Goal: Information Seeking & Learning: Obtain resource

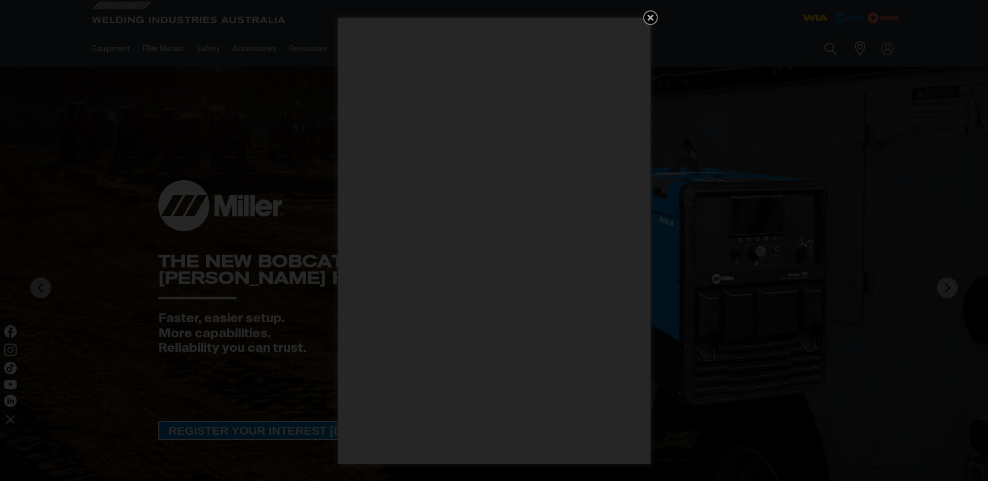
click at [651, 20] on icon "Get 5 WIA Welding Guides Free!" at bounding box center [650, 17] width 12 height 12
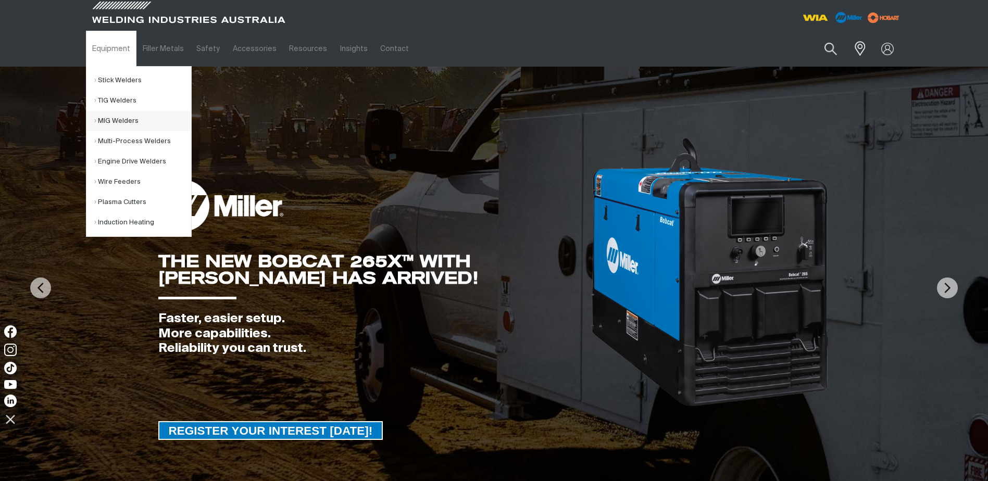
click at [120, 120] on link "MIG Welders" at bounding box center [142, 121] width 97 height 20
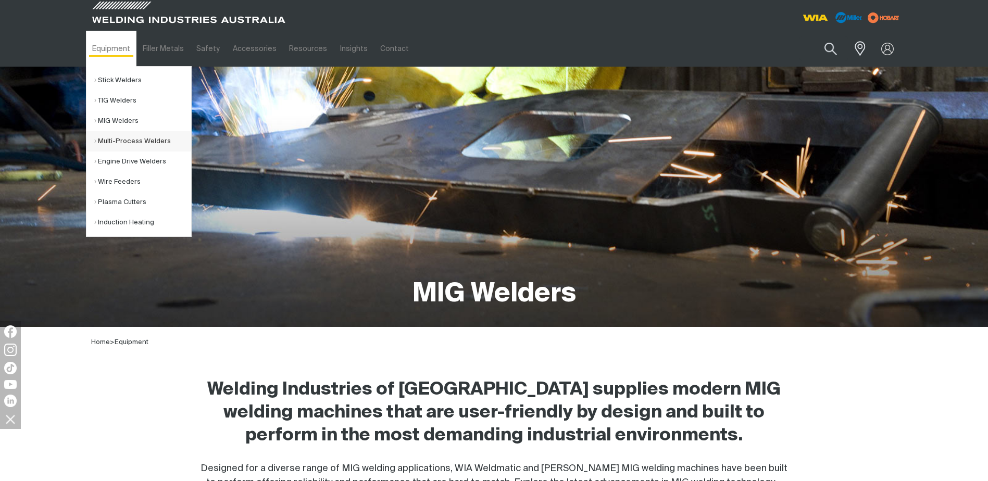
click at [125, 141] on link "Multi-Process Welders" at bounding box center [142, 141] width 97 height 20
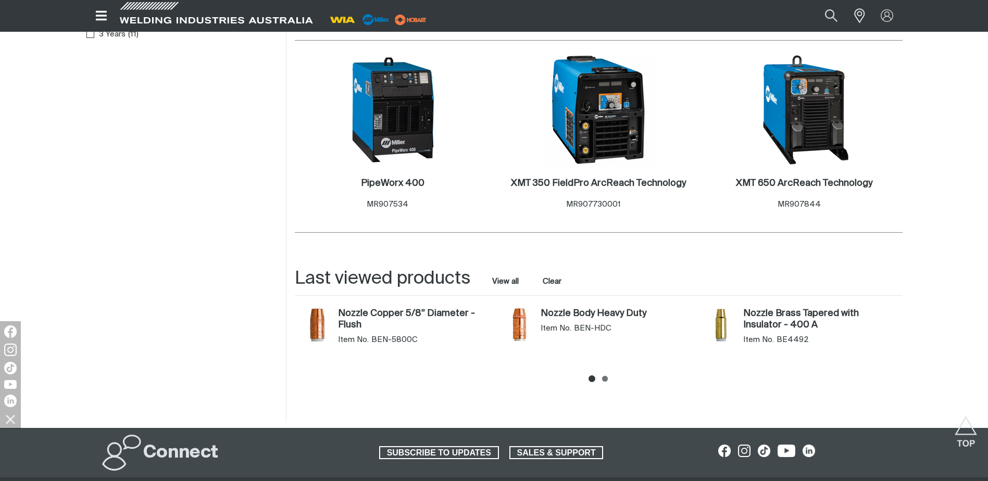
scroll to position [1111, 0]
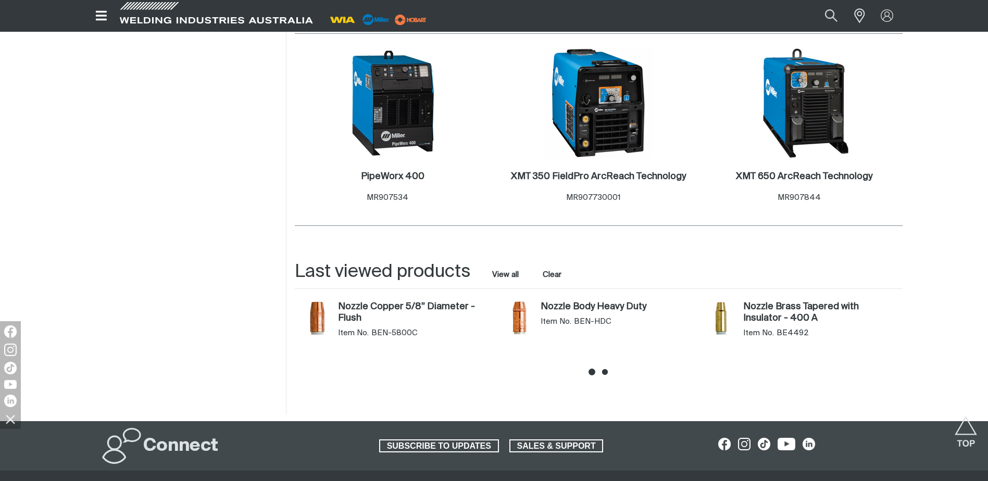
click at [606, 369] on icon at bounding box center [605, 372] width 6 height 6
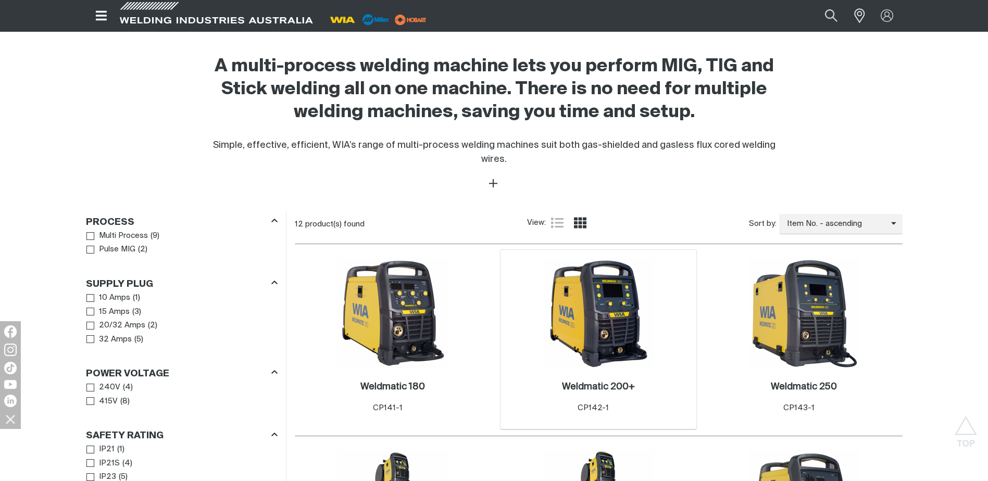
scroll to position [451, 0]
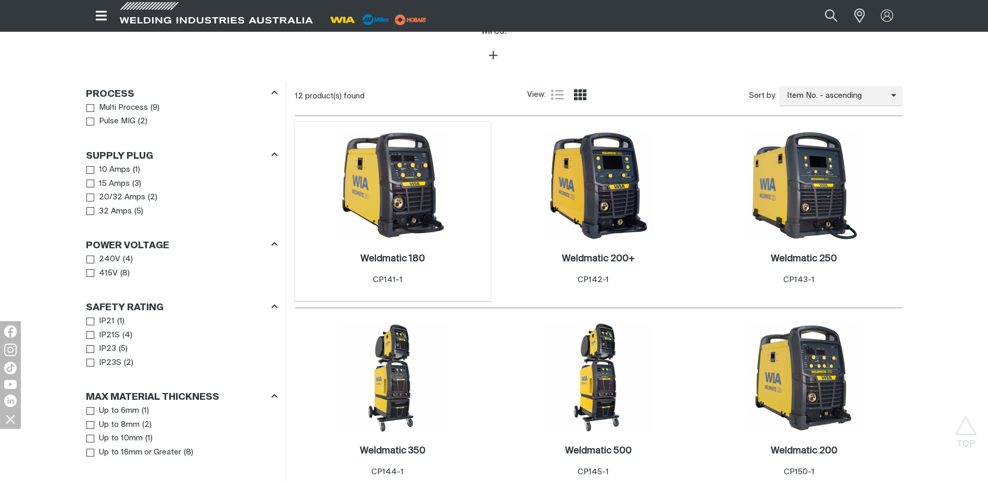
click at [404, 180] on img at bounding box center [392, 185] width 111 height 111
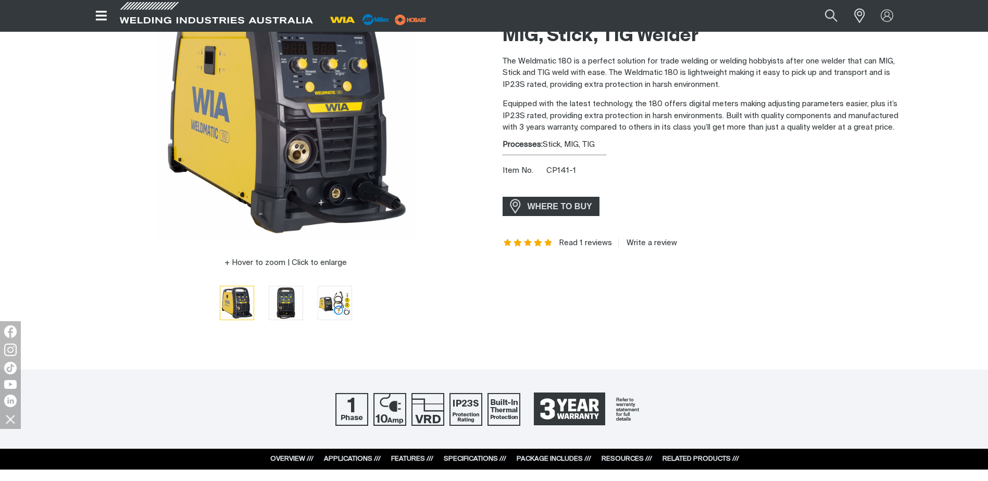
scroll to position [139, 0]
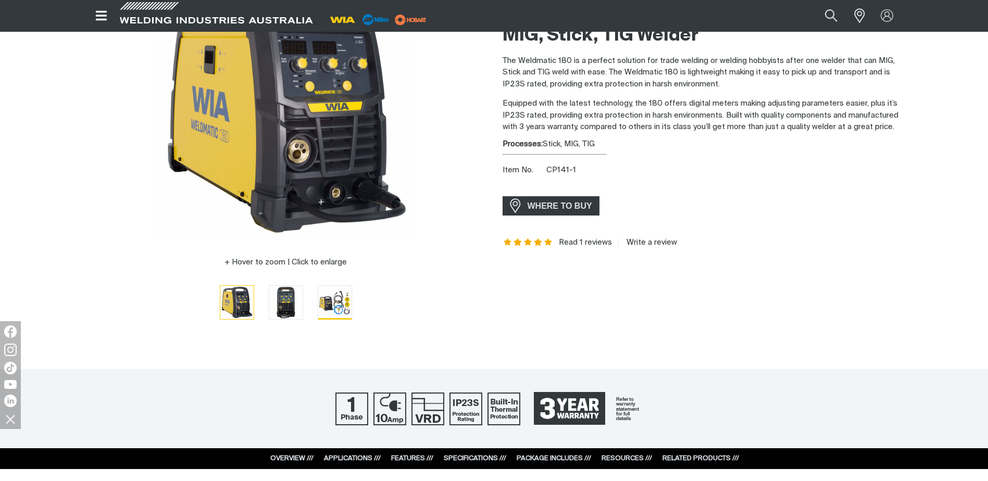
click at [338, 301] on img "Go to slide 3" at bounding box center [334, 302] width 33 height 33
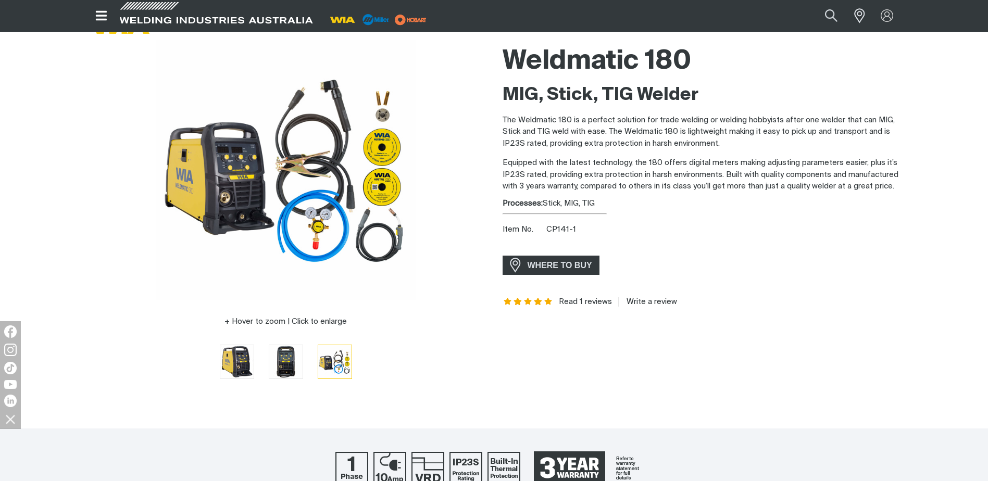
scroll to position [69, 0]
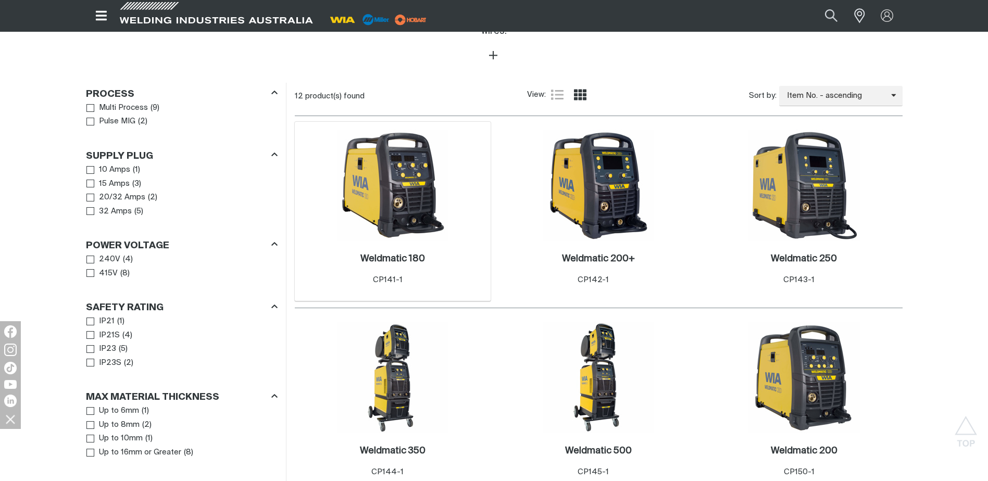
scroll to position [423, 0]
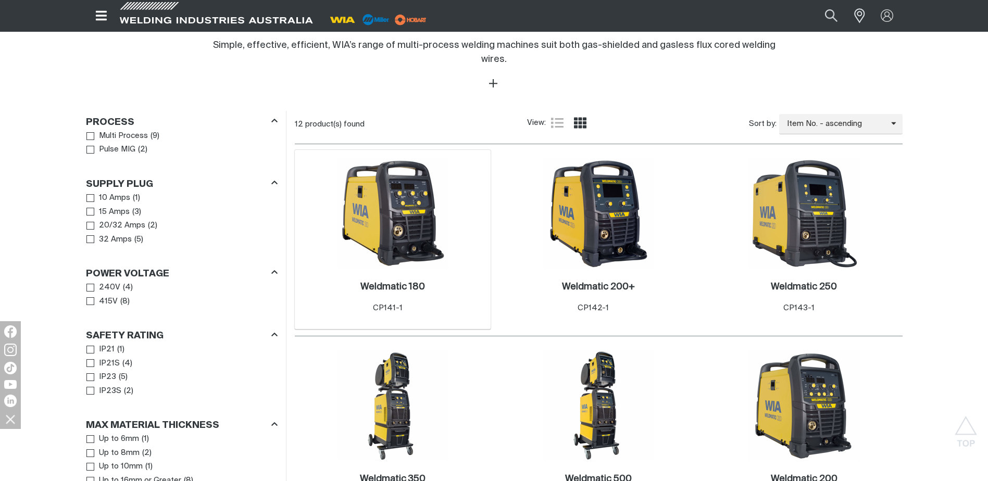
click at [395, 207] on img at bounding box center [392, 213] width 111 height 111
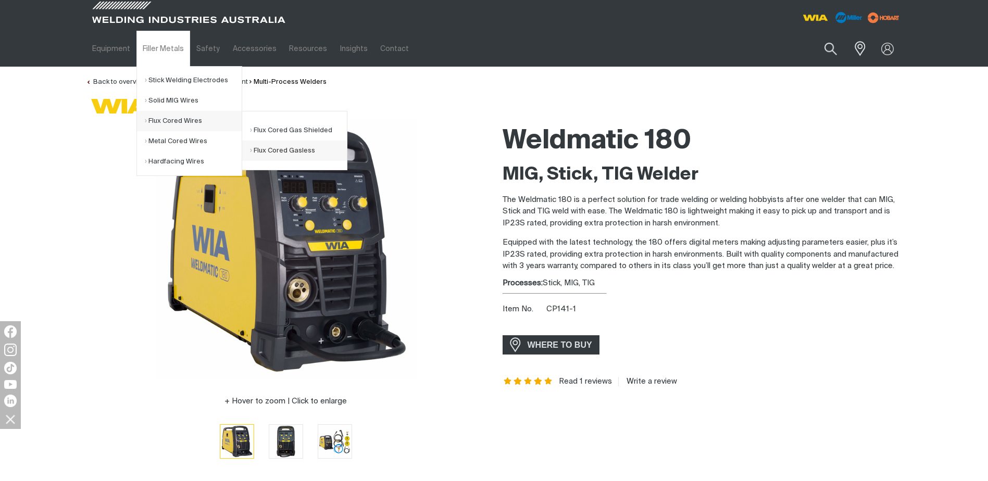
click at [293, 150] on link "Flux Cored Gasless" at bounding box center [298, 151] width 97 height 20
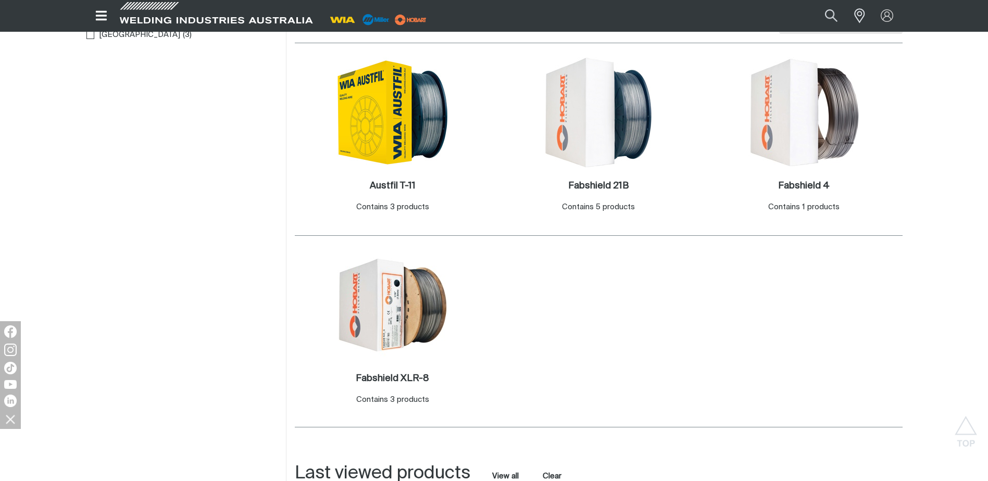
scroll to position [243, 0]
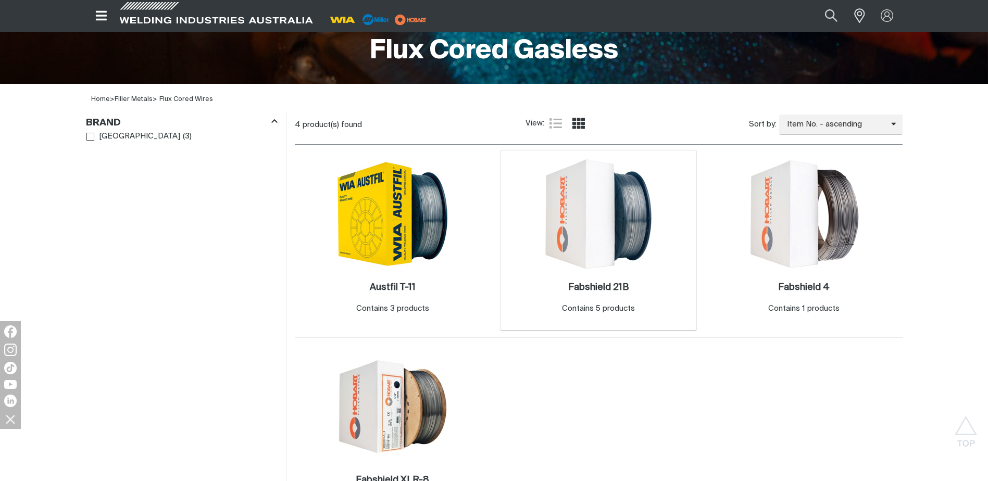
click at [612, 220] on img at bounding box center [598, 213] width 111 height 111
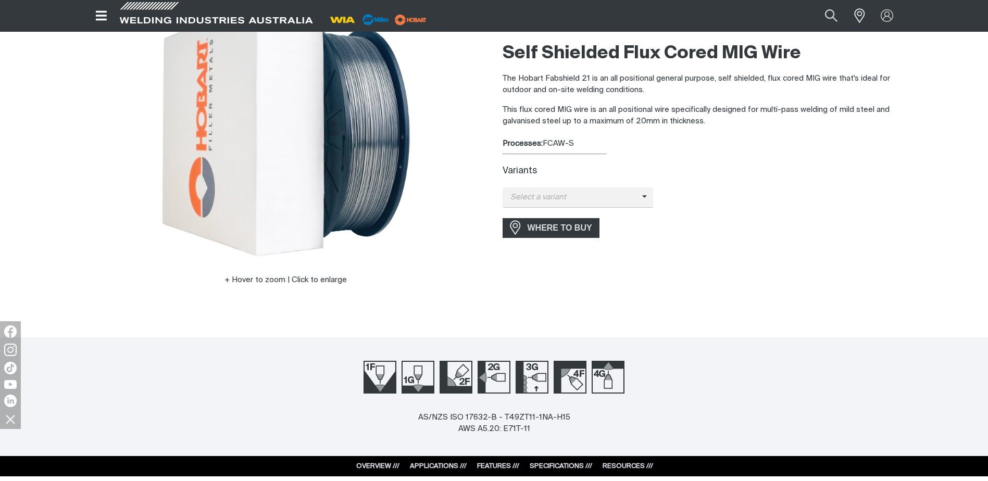
scroll to position [139, 0]
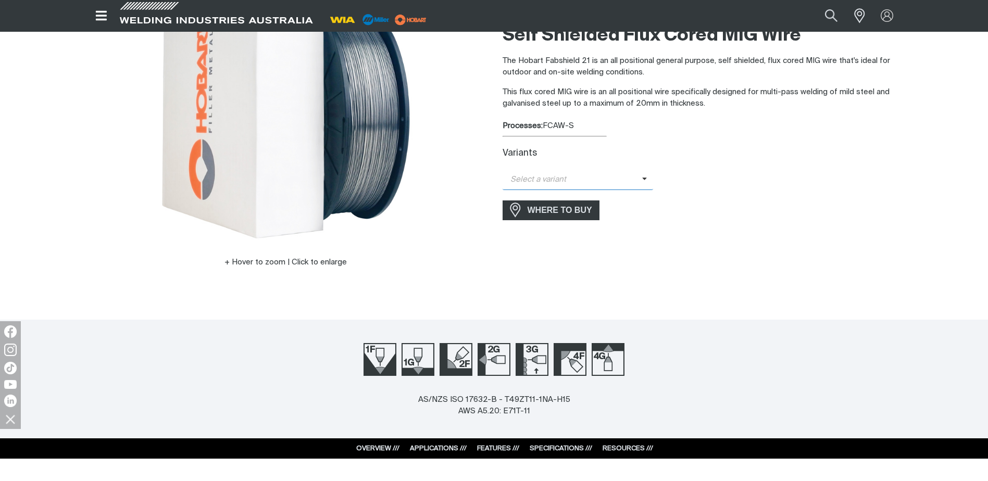
click at [642, 179] on span at bounding box center [647, 180] width 11 height 12
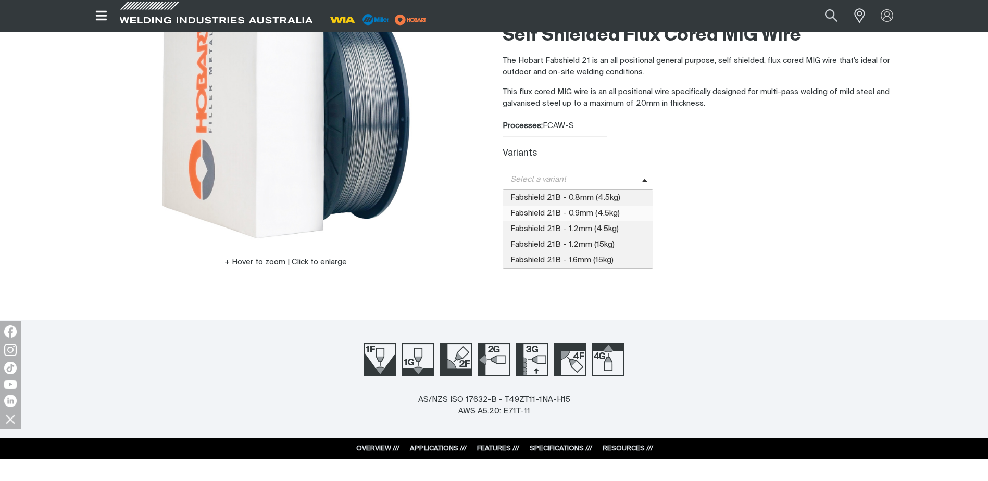
click at [560, 212] on span "Fabshield 21B - 0.9mm (4.5kg)" at bounding box center [577, 214] width 151 height 16
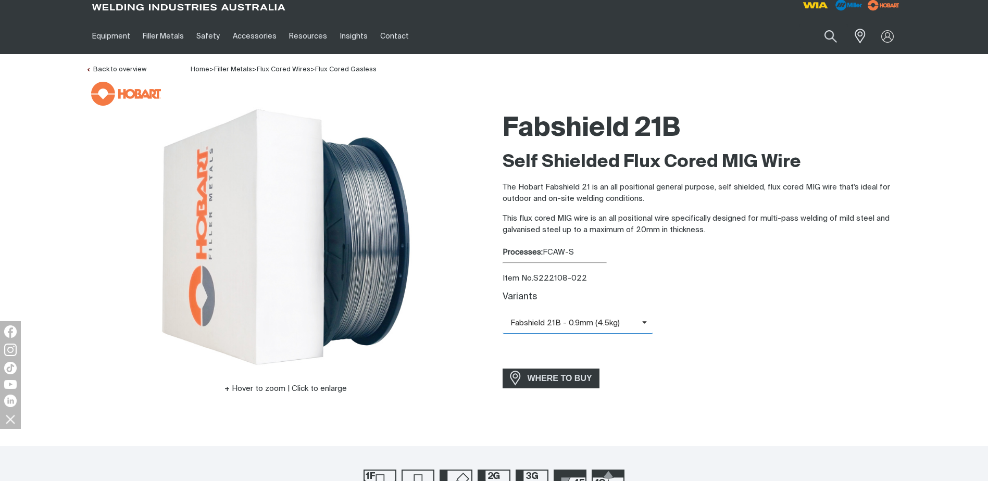
scroll to position [0, 0]
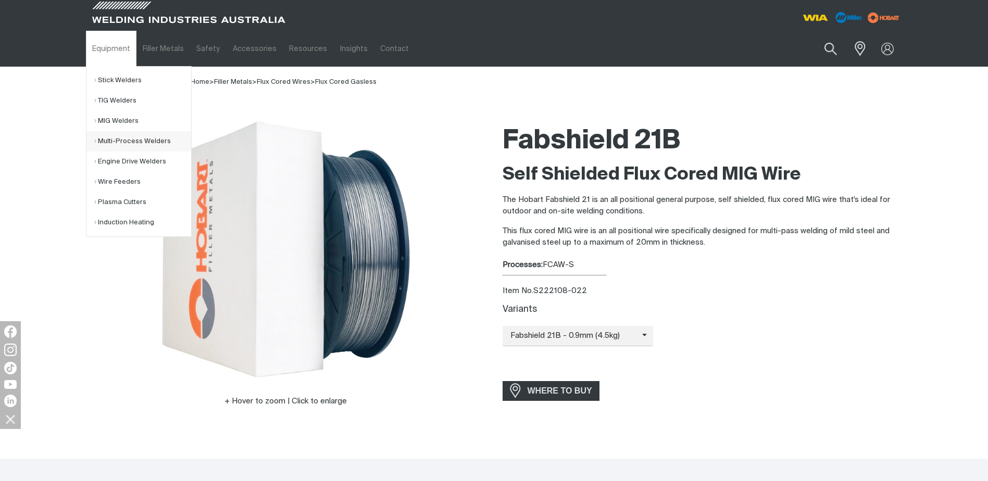
click at [138, 141] on link "Multi-Process Welders" at bounding box center [142, 141] width 97 height 20
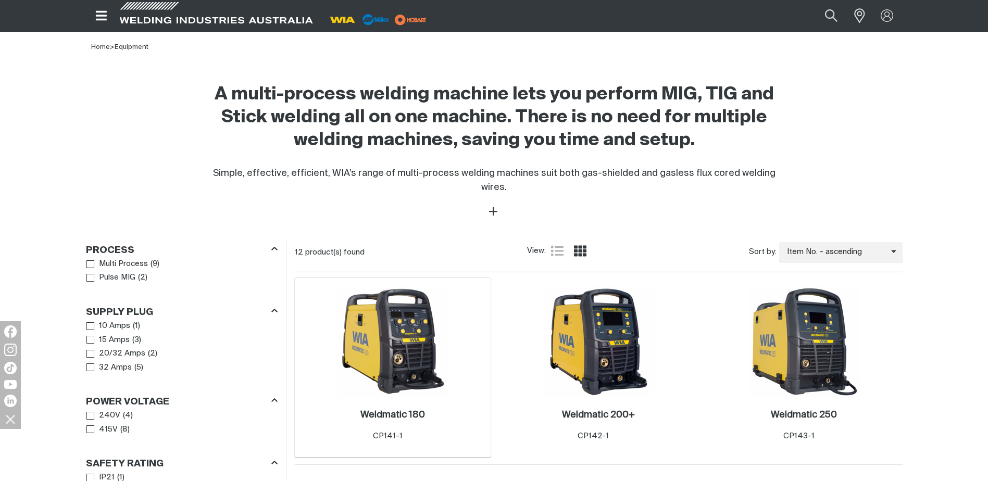
scroll to position [347, 0]
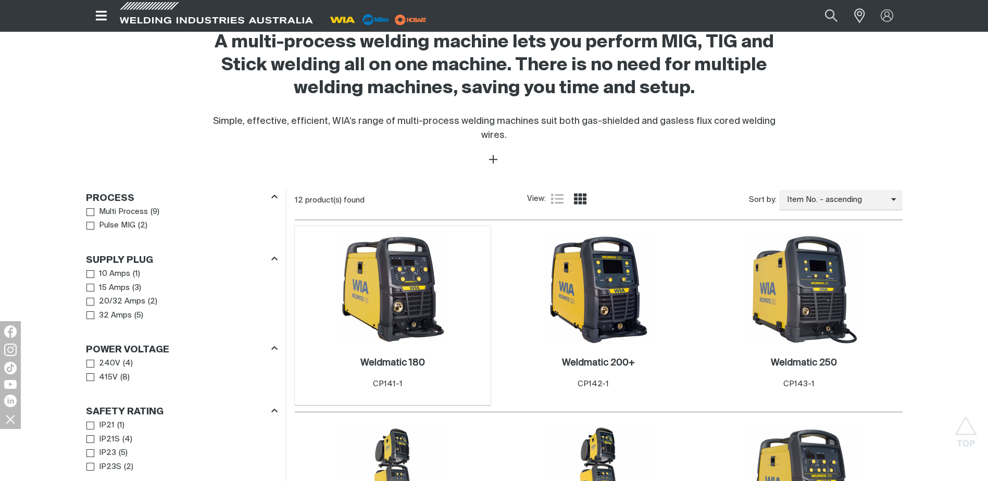
click at [404, 271] on img at bounding box center [392, 289] width 111 height 111
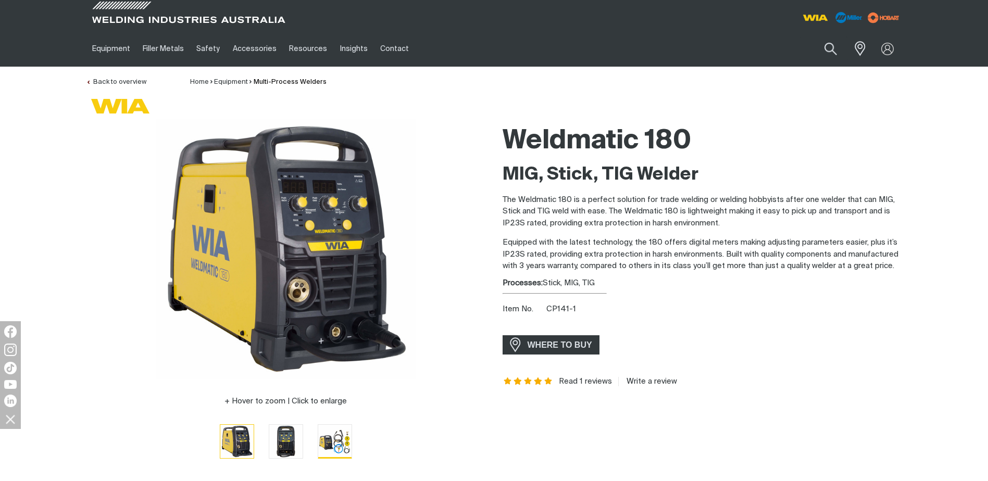
click at [332, 436] on img "Go to slide 3" at bounding box center [334, 441] width 33 height 33
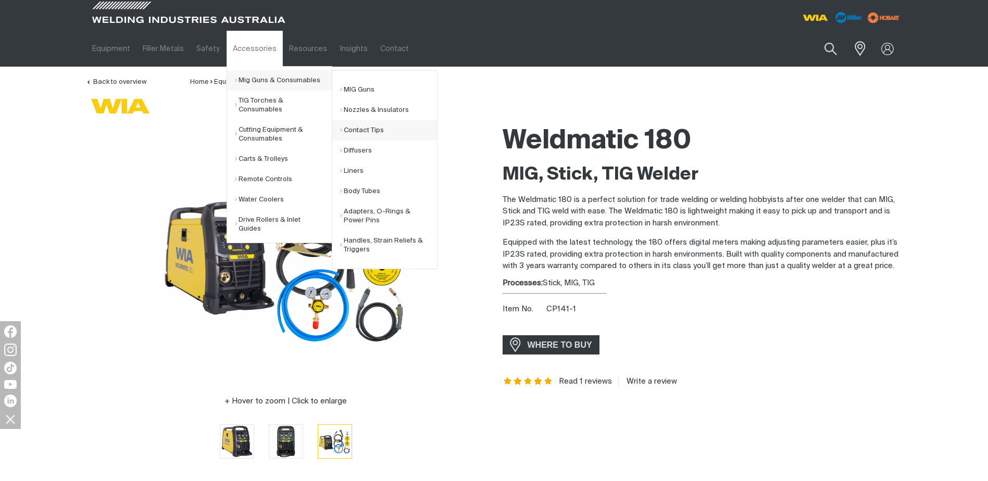
click at [369, 130] on link "Contact Tips" at bounding box center [388, 130] width 97 height 20
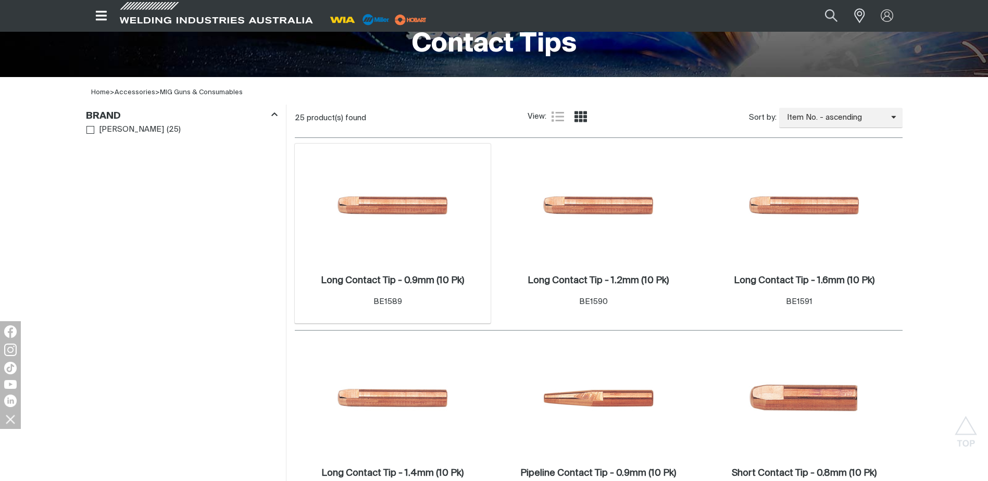
scroll to position [243, 0]
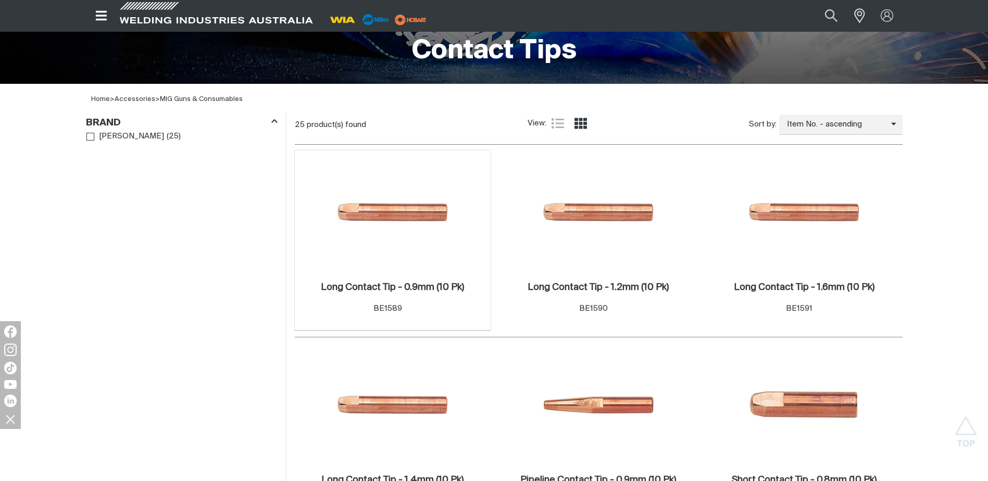
click at [402, 236] on img at bounding box center [392, 213] width 111 height 111
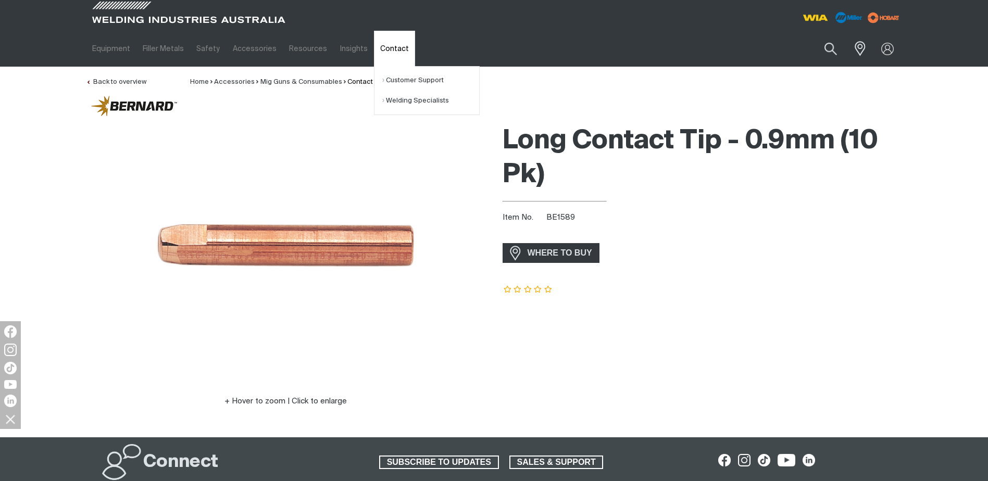
click at [374, 52] on link "Contact" at bounding box center [394, 49] width 41 height 36
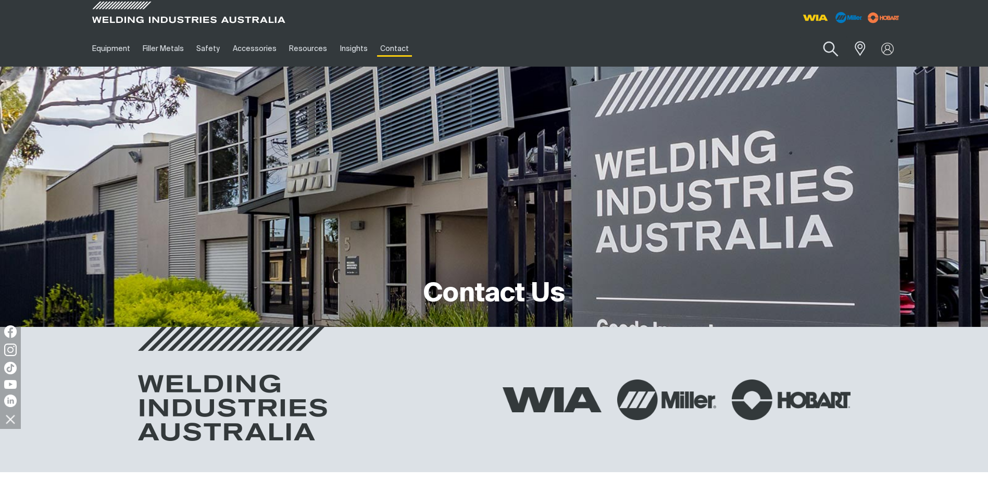
click at [827, 44] on button "Search products" at bounding box center [830, 49] width 42 height 30
click at [766, 54] on input "Search" at bounding box center [767, 48] width 160 height 23
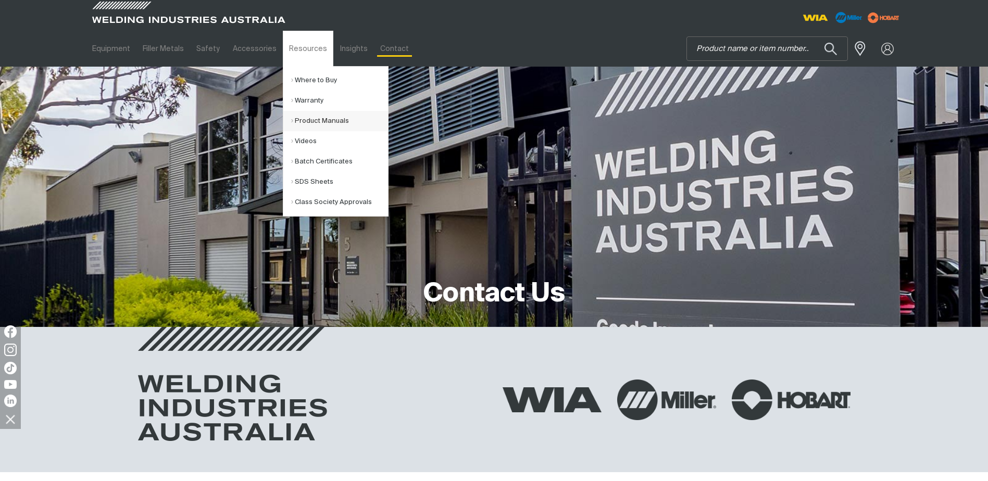
click at [317, 122] on link "Product Manuals" at bounding box center [339, 121] width 97 height 20
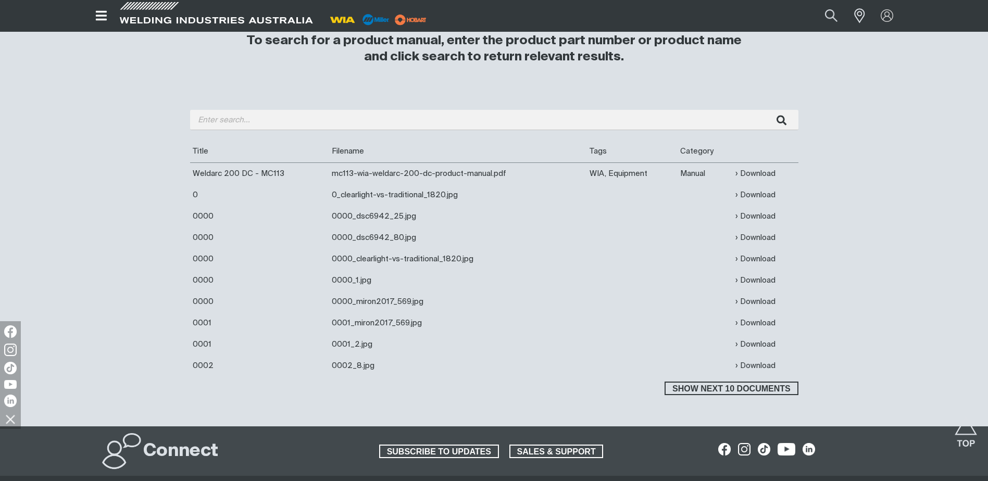
scroll to position [208, 0]
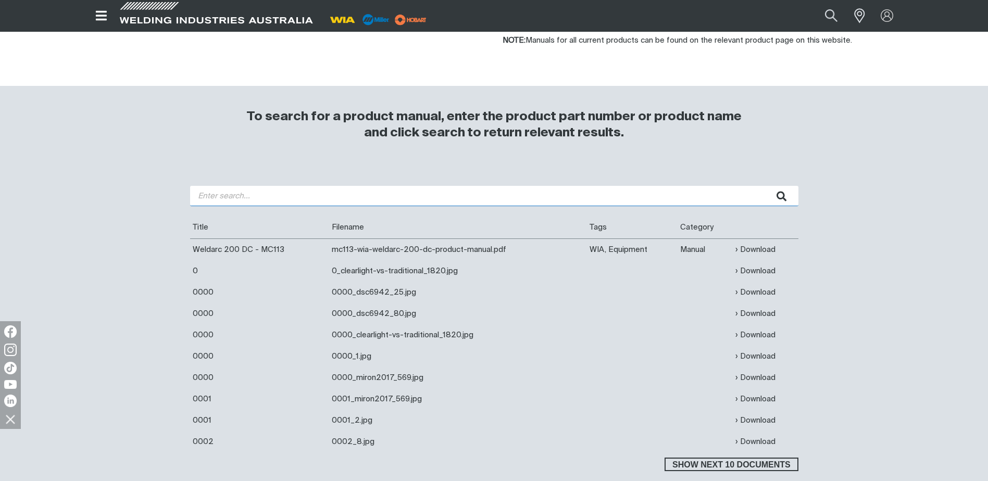
drag, startPoint x: 304, startPoint y: 192, endPoint x: 410, endPoint y: 204, distance: 107.3
click at [302, 192] on input "search" at bounding box center [494, 196] width 608 height 20
type input "CP141"
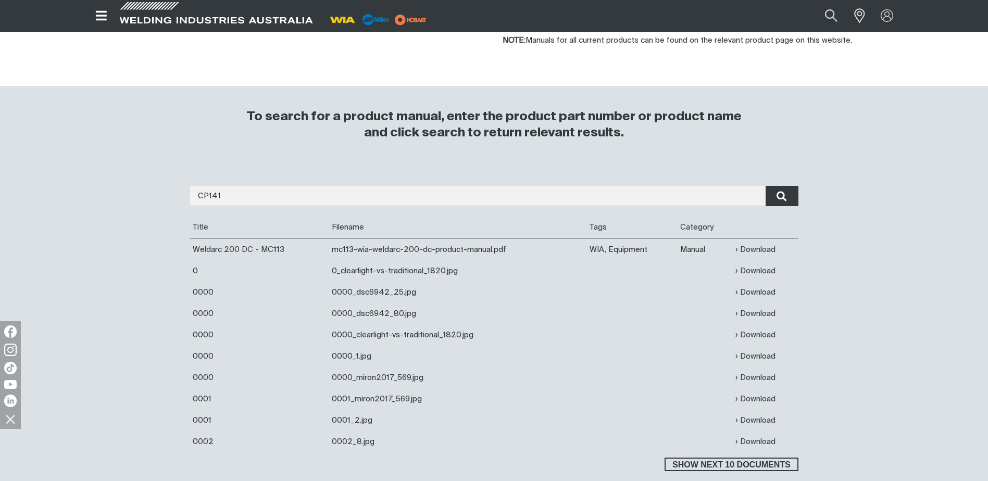
click at [774, 195] on button "submit" at bounding box center [781, 196] width 33 height 20
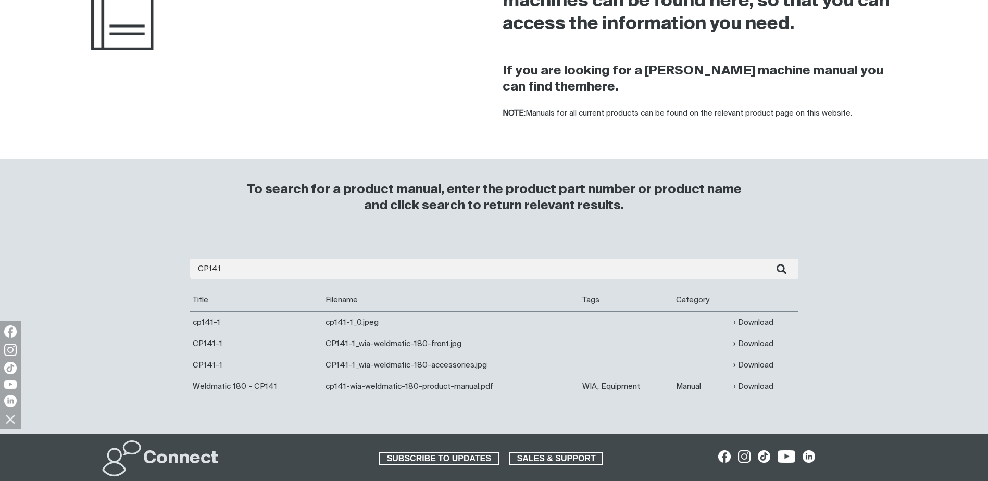
scroll to position [139, 0]
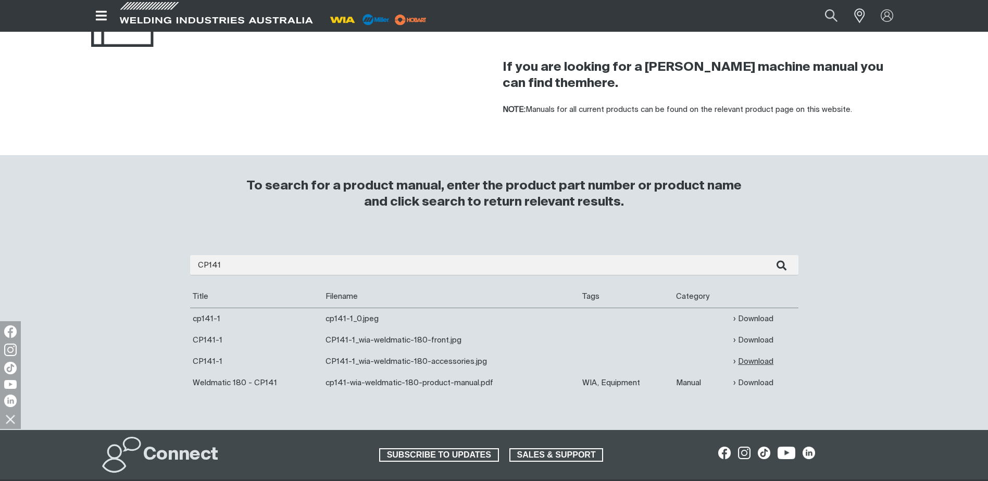
click at [748, 359] on link "Download" at bounding box center [753, 362] width 40 height 12
click at [745, 383] on link "Download" at bounding box center [753, 383] width 40 height 12
